Goal: Information Seeking & Learning: Learn about a topic

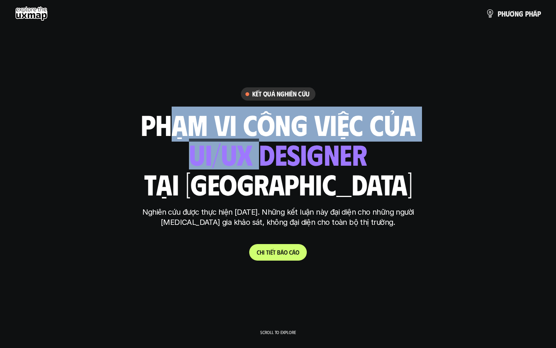
drag, startPoint x: 165, startPoint y: 122, endPoint x: 267, endPoint y: 153, distance: 106.7
click at [267, 153] on div "phạm vi công việc của ui designer ui/ux designer product designer UX designer u…" at bounding box center [278, 154] width 275 height 88
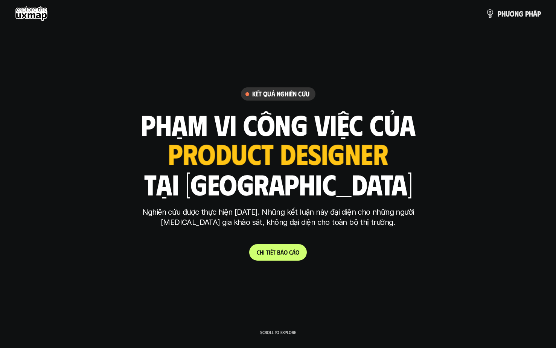
click at [275, 139] on div "ui designer ui/ux designer product designer UX designer ui designer" at bounding box center [278, 154] width 220 height 31
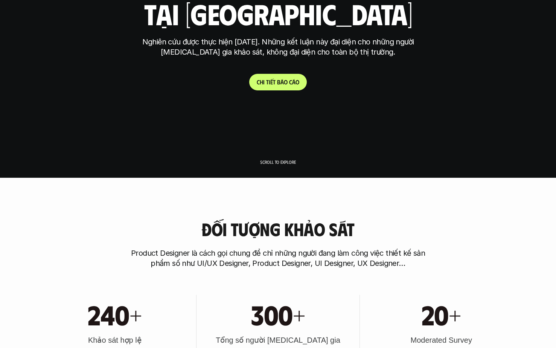
scroll to position [206, 0]
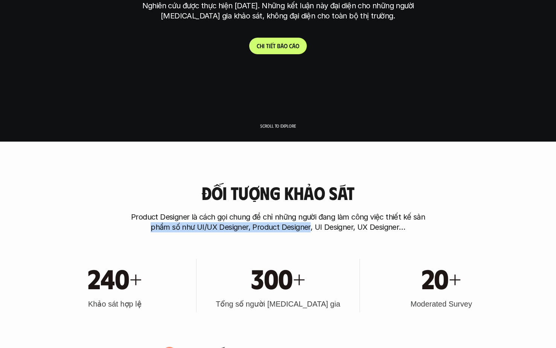
drag, startPoint x: 156, startPoint y: 228, endPoint x: 310, endPoint y: 226, distance: 153.7
click at [310, 226] on p "Product Designer là cách gọi chung để chỉ những người đang làm công việc thiết …" at bounding box center [278, 222] width 301 height 20
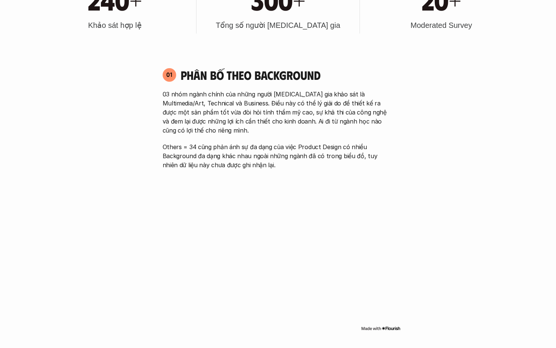
scroll to position [451, 0]
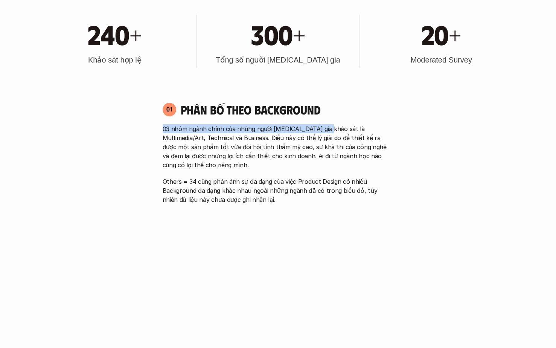
drag, startPoint x: 160, startPoint y: 128, endPoint x: 323, endPoint y: 128, distance: 162.8
click at [323, 128] on div "01 Phân bố theo background 03 nhóm ngành chính của những người tham gia khảo sá…" at bounding box center [278, 153] width 245 height 102
drag, startPoint x: 323, startPoint y: 128, endPoint x: 258, endPoint y: 133, distance: 65.3
click at [322, 129] on p "03 nhóm ngành chính của những người [MEDICAL_DATA] gia khảo sát là Multimedia/A…" at bounding box center [278, 146] width 231 height 45
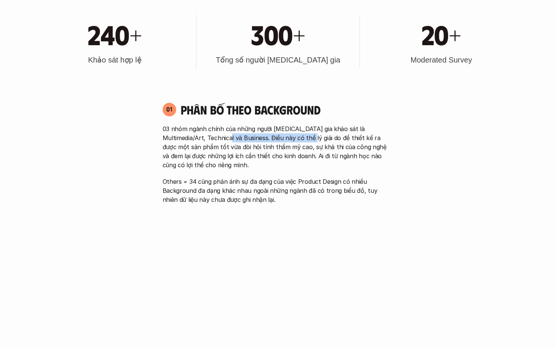
drag, startPoint x: 214, startPoint y: 133, endPoint x: 295, endPoint y: 136, distance: 81.0
click at [295, 136] on p "03 nhóm ngành chính của những người [MEDICAL_DATA] gia khảo sát là Multimedia/A…" at bounding box center [278, 146] width 231 height 45
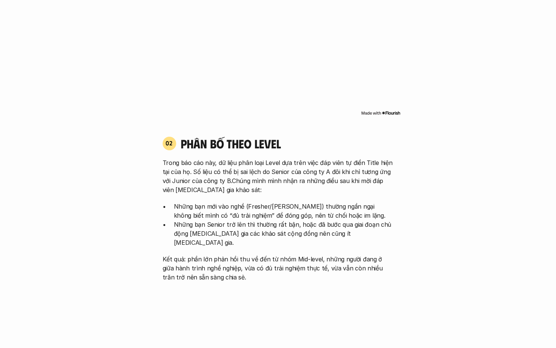
scroll to position [723, 0]
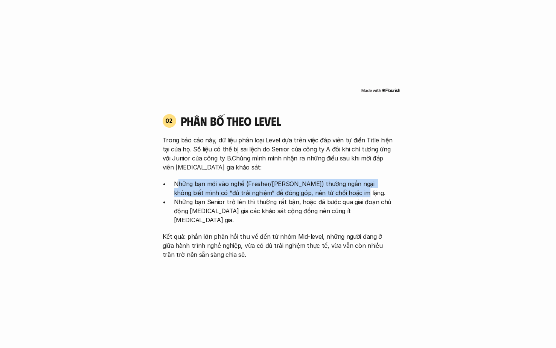
drag, startPoint x: 175, startPoint y: 182, endPoint x: 333, endPoint y: 193, distance: 158.2
click at [333, 193] on p "Những bạn mới vào nghề (Fresher/[PERSON_NAME]) thường ngần ngại không biết mình…" at bounding box center [284, 188] width 220 height 18
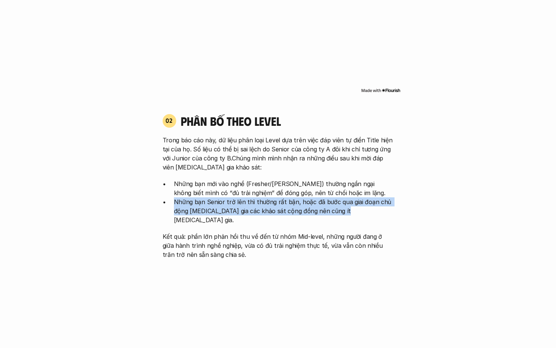
drag, startPoint x: 169, startPoint y: 201, endPoint x: 355, endPoint y: 210, distance: 186.3
click at [360, 210] on ul "Những bạn mới vào nghề (Fresher/Junior) thường ngần ngại không biết mình có “đủ…" at bounding box center [278, 201] width 231 height 45
click at [350, 209] on p "Những bạn Senior trở lên thì thường rất bận, hoặc đã bước qua giai đoạn chủ độn…" at bounding box center [284, 210] width 220 height 27
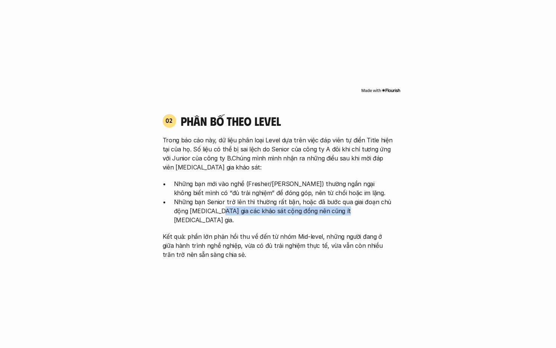
drag, startPoint x: 381, startPoint y: 208, endPoint x: 218, endPoint y: 215, distance: 162.5
click at [218, 215] on p "Những bạn Senior trở lên thì thường rất bận, hoặc đã bước qua giai đoạn chủ độn…" at bounding box center [284, 210] width 220 height 27
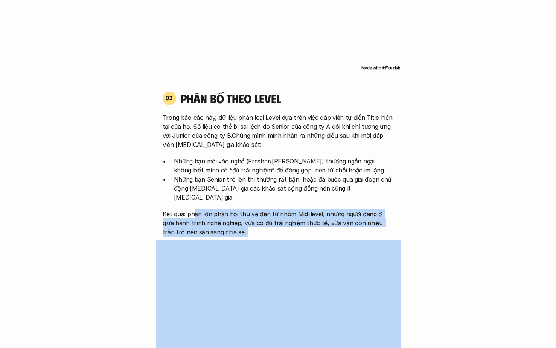
drag, startPoint x: 193, startPoint y: 206, endPoint x: 283, endPoint y: 231, distance: 92.6
click at [283, 231] on div "02 phân bố theo Level Trong báo cáo này, dữ liệu phân loại Level dựa trên việc …" at bounding box center [278, 249] width 245 height 332
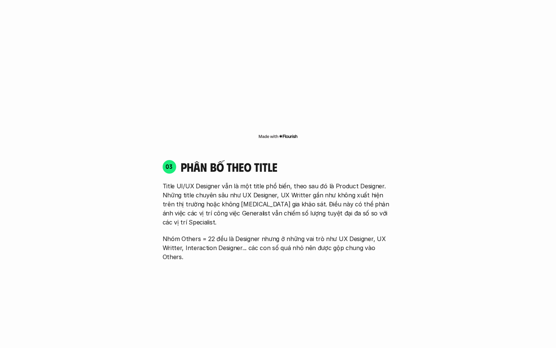
scroll to position [1035, 0]
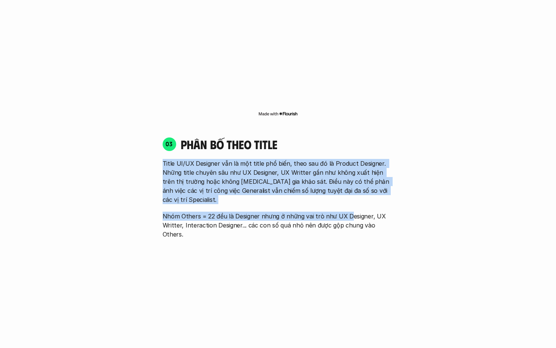
drag, startPoint x: 170, startPoint y: 153, endPoint x: 347, endPoint y: 194, distance: 182.6
click at [347, 194] on div "Title UI/UX Designer vẫn là một title phổ biến, theo sau đó là Product Designer…" at bounding box center [278, 199] width 231 height 80
click at [347, 212] on p "Nhóm Others = 22 đều là Designer nhưng ở những vai trò như UX Designer, UX Writ…" at bounding box center [278, 225] width 231 height 27
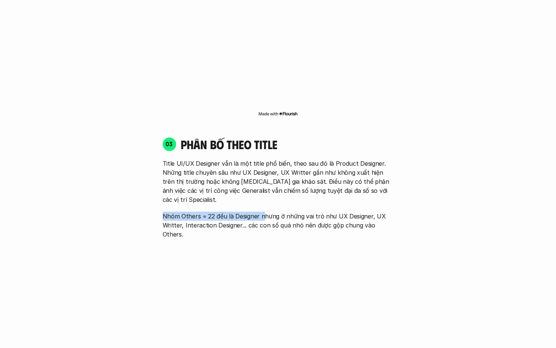
drag, startPoint x: 162, startPoint y: 196, endPoint x: 264, endPoint y: 196, distance: 102.5
click at [264, 196] on div "03 phân bố theo title Title UI/UX Designer vẫn là một title phổ biến, theo sau …" at bounding box center [278, 188] width 245 height 102
click at [264, 212] on p "Nhóm Others = 22 đều là Designer nhưng ở những vai trò như UX Designer, UX Writ…" at bounding box center [278, 225] width 231 height 27
drag, startPoint x: 170, startPoint y: 208, endPoint x: 353, endPoint y: 203, distance: 183.2
click at [353, 212] on p "Nhóm Others = 22 đều là Designer nhưng ở những vai trò như UX Designer, UX Writ…" at bounding box center [278, 225] width 231 height 27
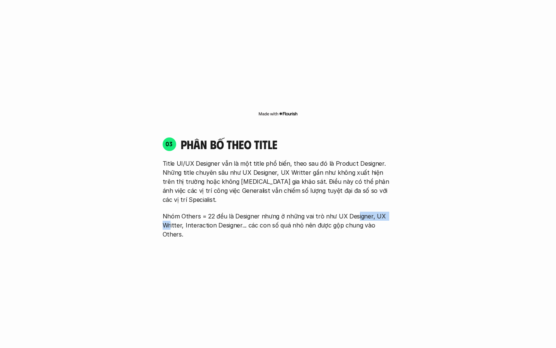
click at [353, 212] on p "Nhóm Others = 22 đều là Designer nhưng ở những vai trò như UX Designer, UX Writ…" at bounding box center [278, 225] width 231 height 27
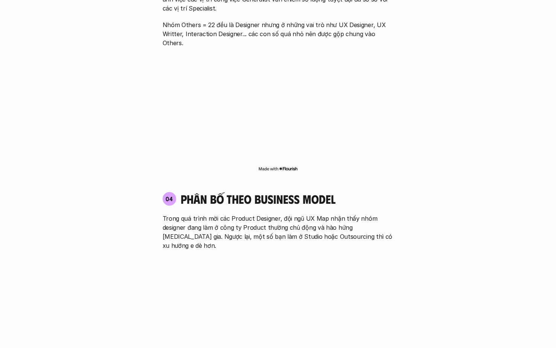
scroll to position [1276, 0]
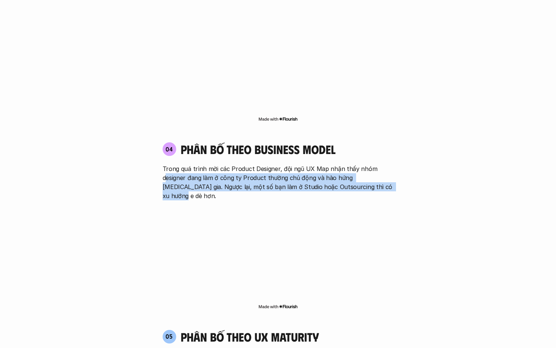
drag, startPoint x: 166, startPoint y: 149, endPoint x: 379, endPoint y: 160, distance: 212.8
click at [379, 164] on p "Trong quá trình mời các Product Designer, đội ngũ UX Map nhận thấy nhóm designe…" at bounding box center [278, 182] width 231 height 36
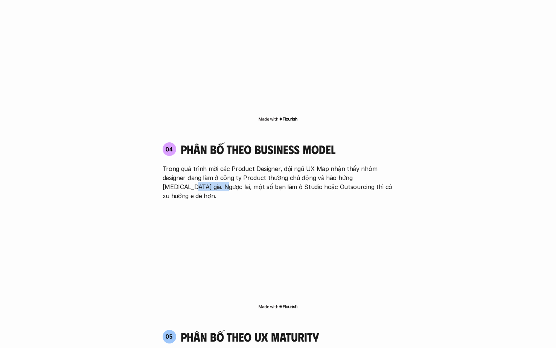
drag, startPoint x: 381, startPoint y: 159, endPoint x: 151, endPoint y: 162, distance: 229.5
click at [160, 158] on div "04 phân bố theo business model Trong quá trình mời các Product Designer, đội ng…" at bounding box center [278, 171] width 245 height 58
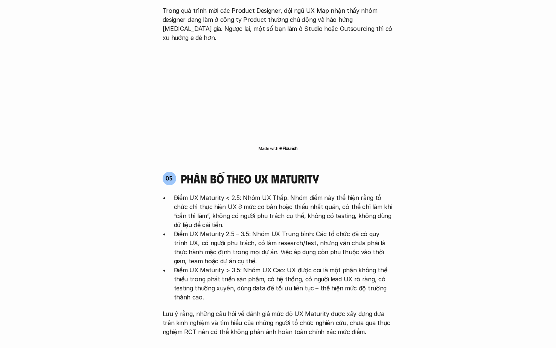
scroll to position [1484, 0]
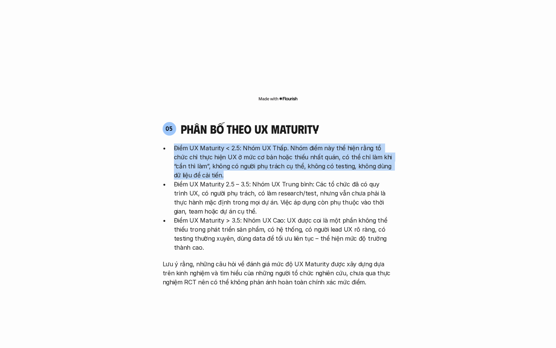
drag, startPoint x: 168, startPoint y: 116, endPoint x: 230, endPoint y: 137, distance: 65.1
click at [230, 144] on ul "Điểm UX Maturity < 2.5: Nhóm UX Thấp. Nhóm điểm này thể hiện rằng tổ chức chỉ t…" at bounding box center [278, 198] width 231 height 109
click at [230, 144] on p "Điểm UX Maturity < 2.5: Nhóm UX Thấp. Nhóm điểm này thể hiện rằng tổ chức chỉ t…" at bounding box center [284, 162] width 220 height 36
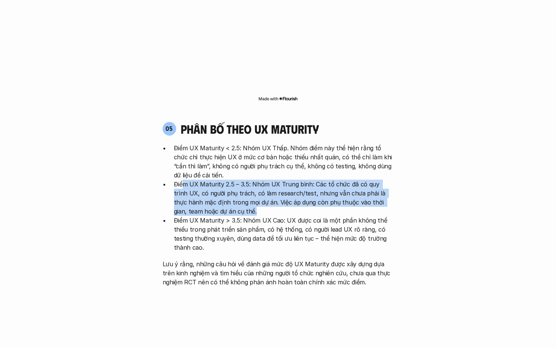
drag, startPoint x: 199, startPoint y: 145, endPoint x: 232, endPoint y: 176, distance: 45.3
click at [232, 180] on p "Điểm UX Maturity 2.5 – 3.5: Nhóm UX Trung bình: Các tổ chức đã có quy trình UX,…" at bounding box center [284, 198] width 220 height 36
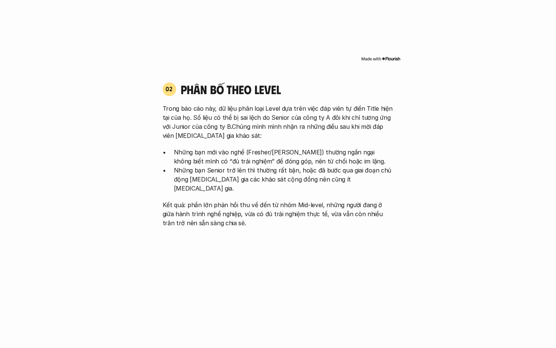
scroll to position [0, 0]
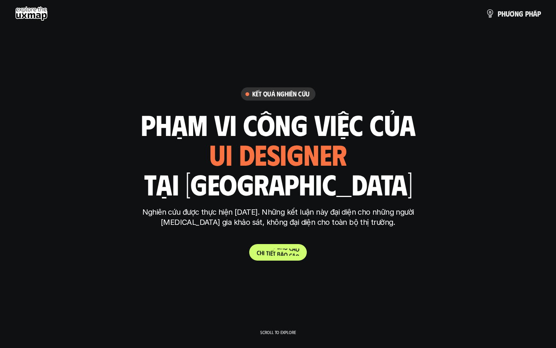
click at [276, 252] on p "C h i t i ế t b á o c á o" at bounding box center [278, 252] width 43 height 7
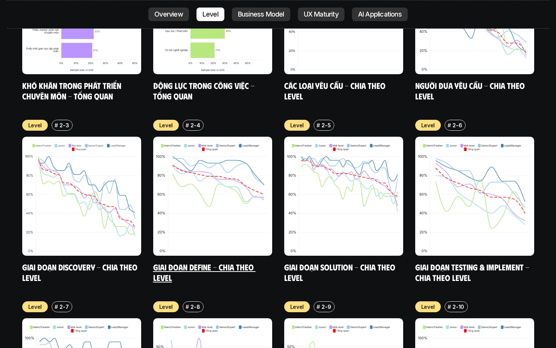
scroll to position [2953, 0]
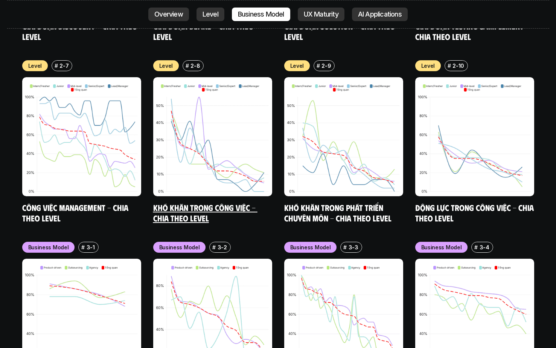
click at [211, 142] on img at bounding box center [212, 136] width 119 height 119
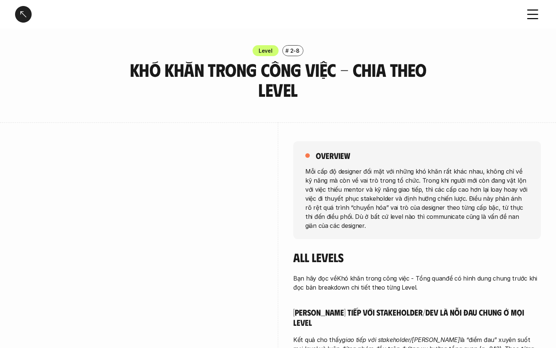
scroll to position [57, 0]
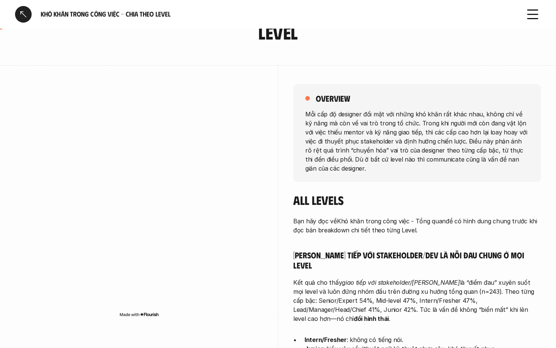
click at [151, 316] on img at bounding box center [139, 315] width 40 height 6
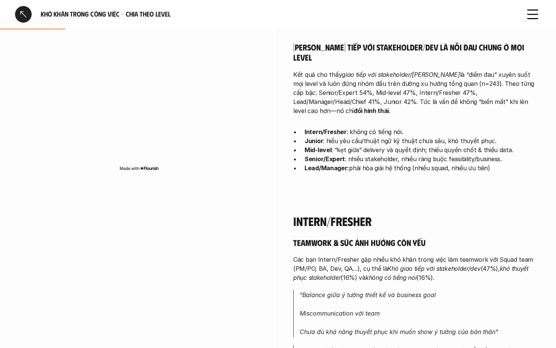
scroll to position [86, 0]
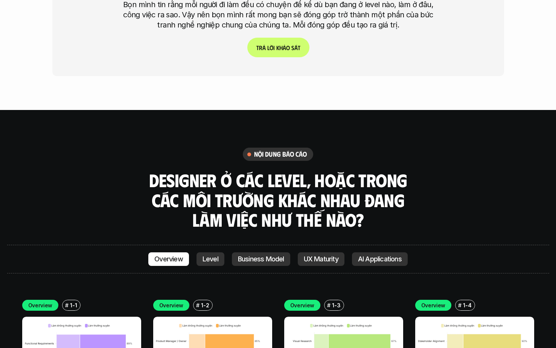
scroll to position [1791, 0]
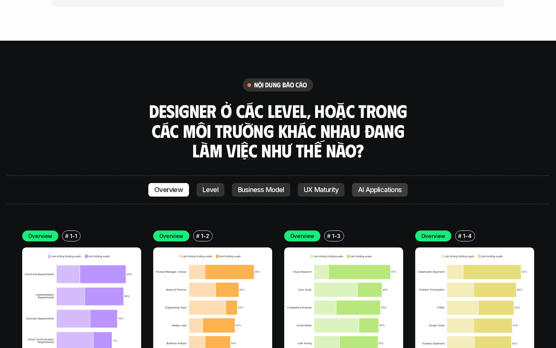
click at [374, 186] on p "AI Applications" at bounding box center [380, 190] width 44 height 8
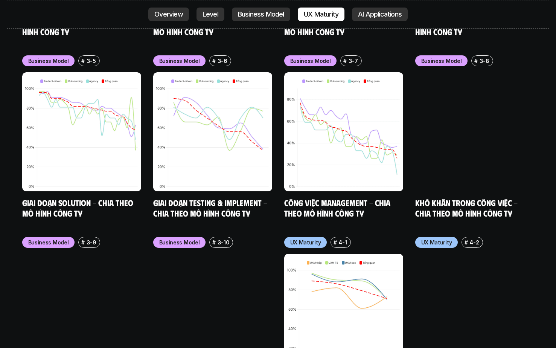
scroll to position [3117, 0]
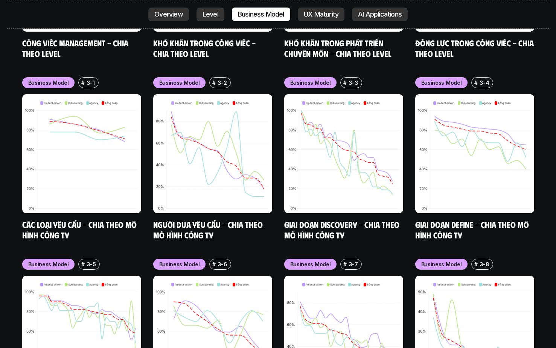
click at [28, 205] on div "Business Model # 3-1 Các loại yêu cầu - Chia theo mô hình công ty Business Mode…" at bounding box center [278, 249] width 512 height 344
click at [39, 219] on link "Các loại yêu cầu - Chia theo mô hình công ty" at bounding box center [80, 229] width 116 height 21
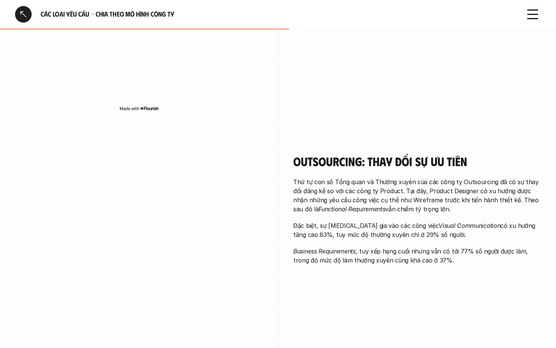
scroll to position [713, 0]
